Goal: Task Accomplishment & Management: Use online tool/utility

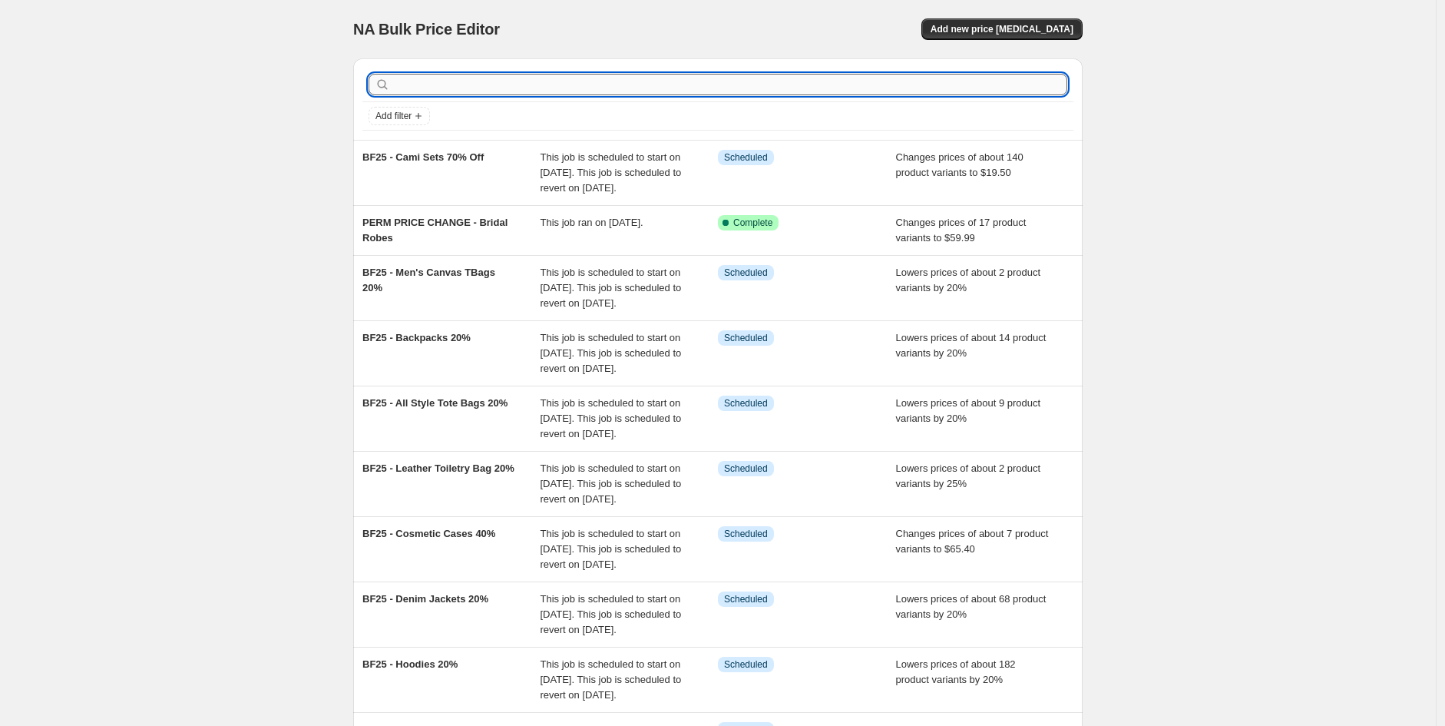
click at [553, 84] on input "text" at bounding box center [730, 85] width 674 height 22
type input "bag set"
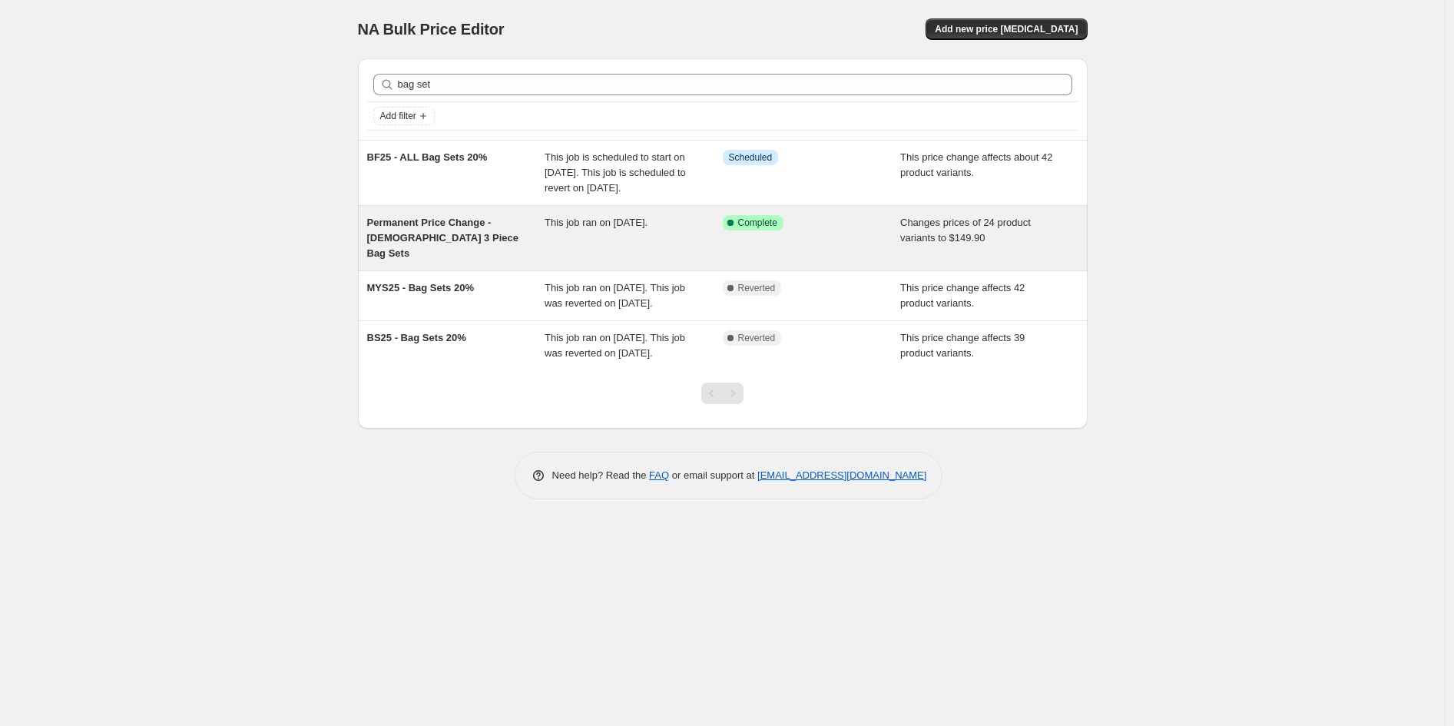
click at [786, 253] on div "Success Complete Complete" at bounding box center [812, 238] width 178 height 46
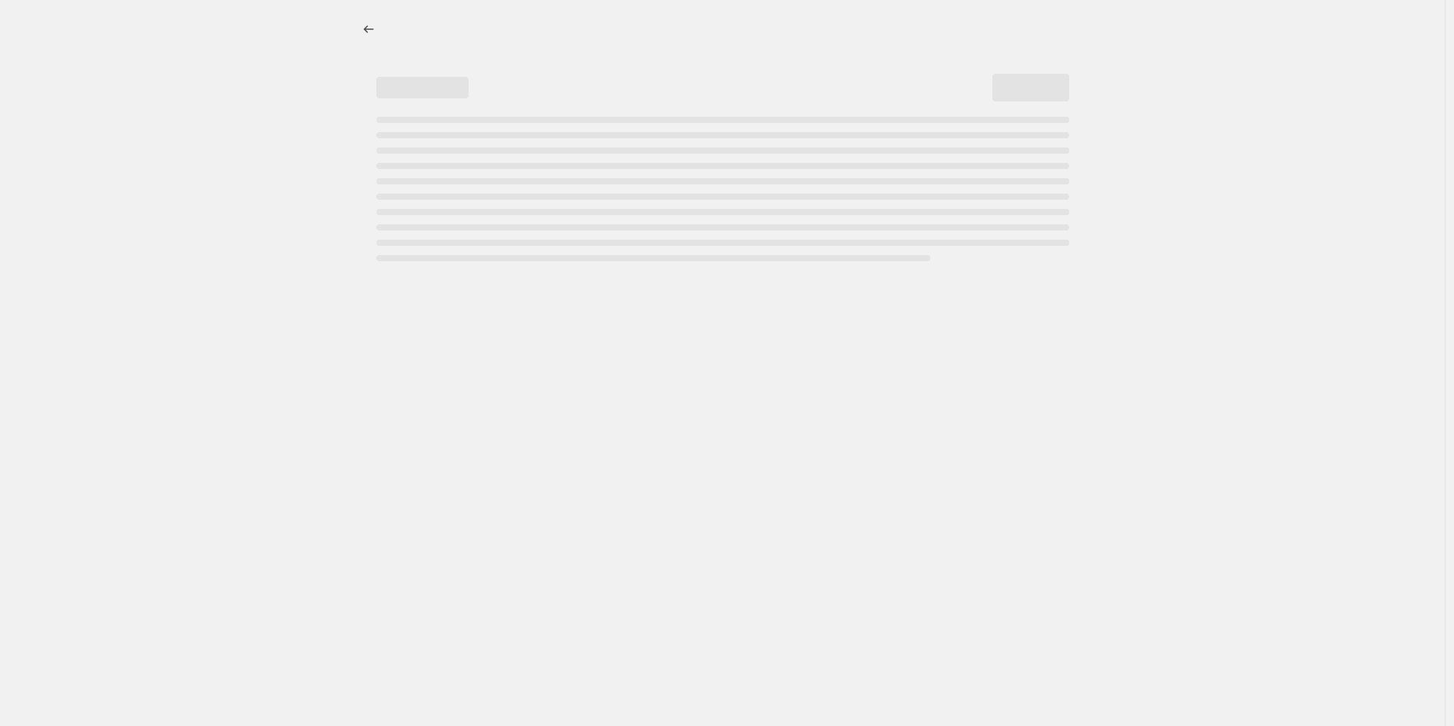
select select "to"
select select "collection"
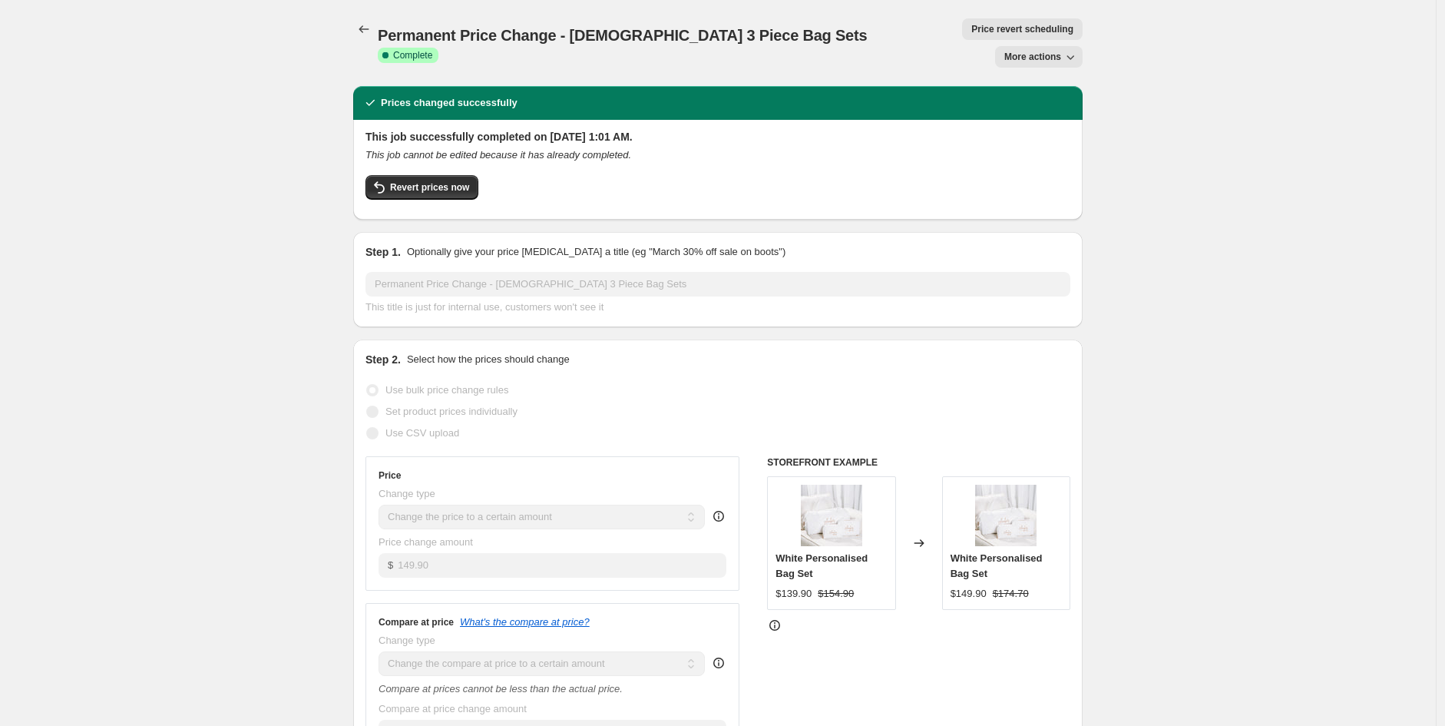
click at [375, 40] on div "Permanent Price Change - Ladies 3 Piece Bag Sets. This page is ready Permanent …" at bounding box center [717, 43] width 729 height 86
click at [369, 27] on icon "Price change jobs" at bounding box center [363, 29] width 15 height 15
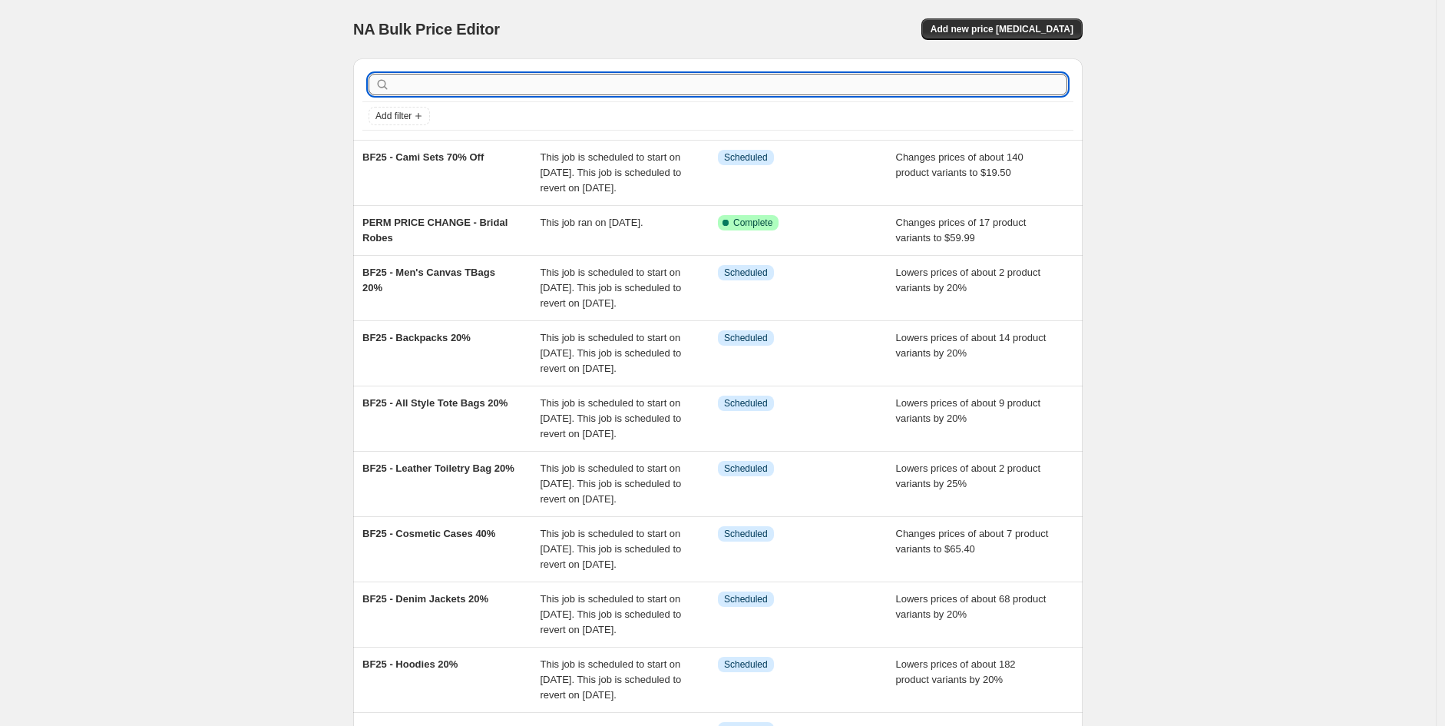
click at [609, 91] on input "text" at bounding box center [730, 85] width 674 height 22
type input "bag sets"
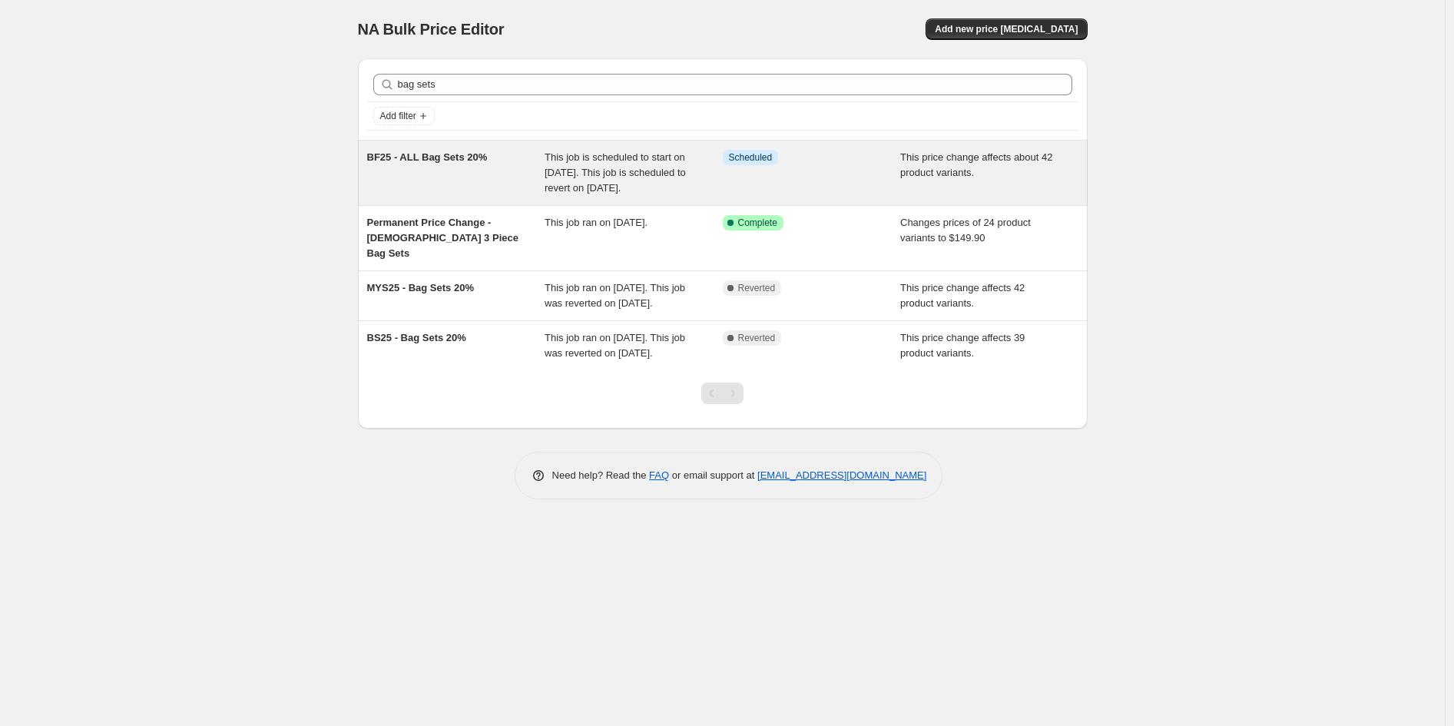
click at [800, 188] on div "Info Scheduled" at bounding box center [812, 173] width 178 height 46
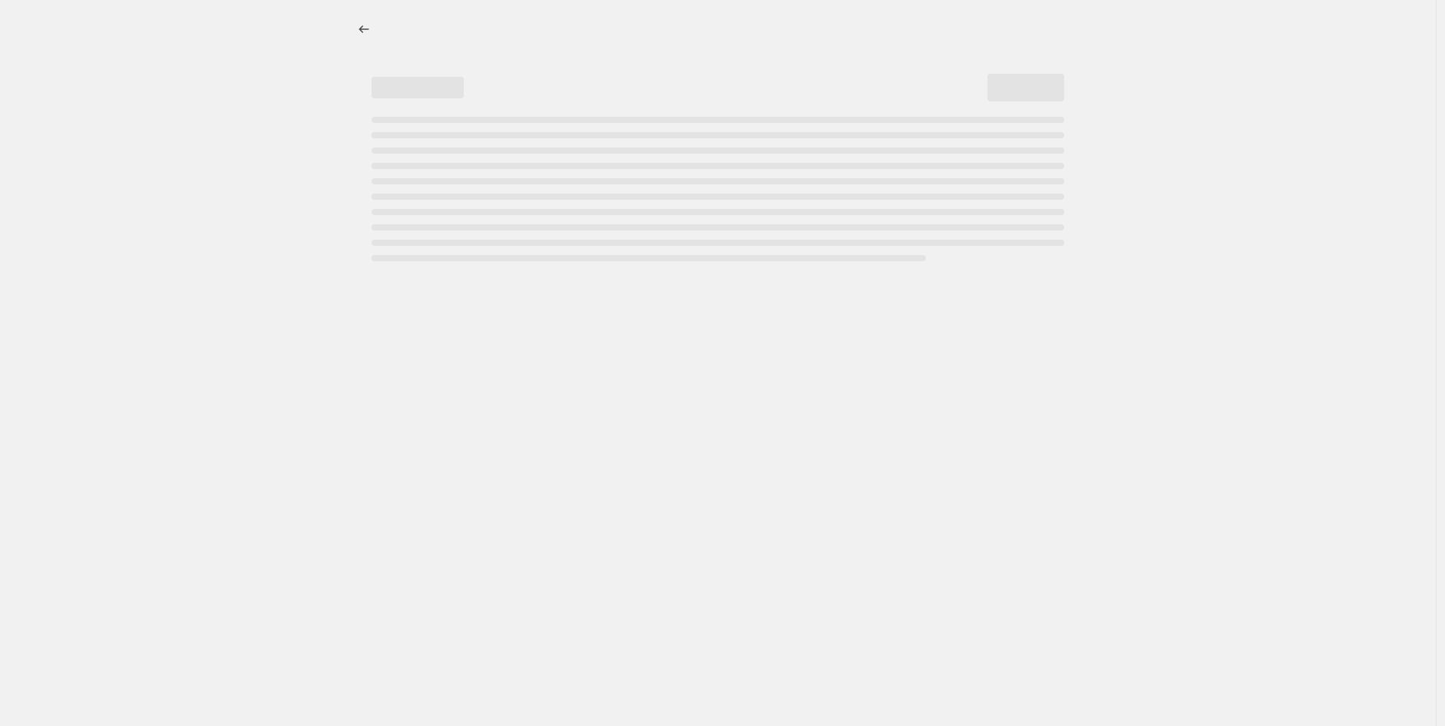
select select "pcap"
select select "no_change"
select select "collection"
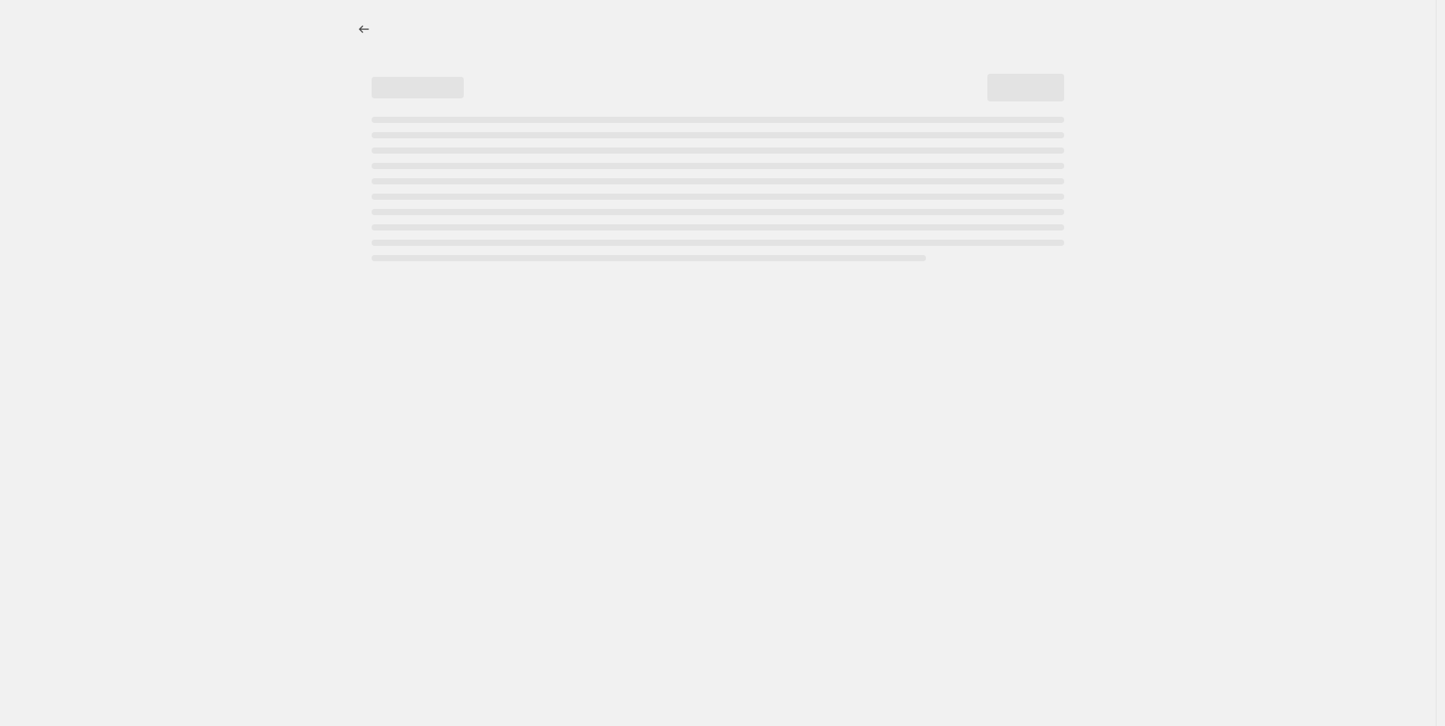
select select "collection"
